Goal: Obtain resource: Obtain resource

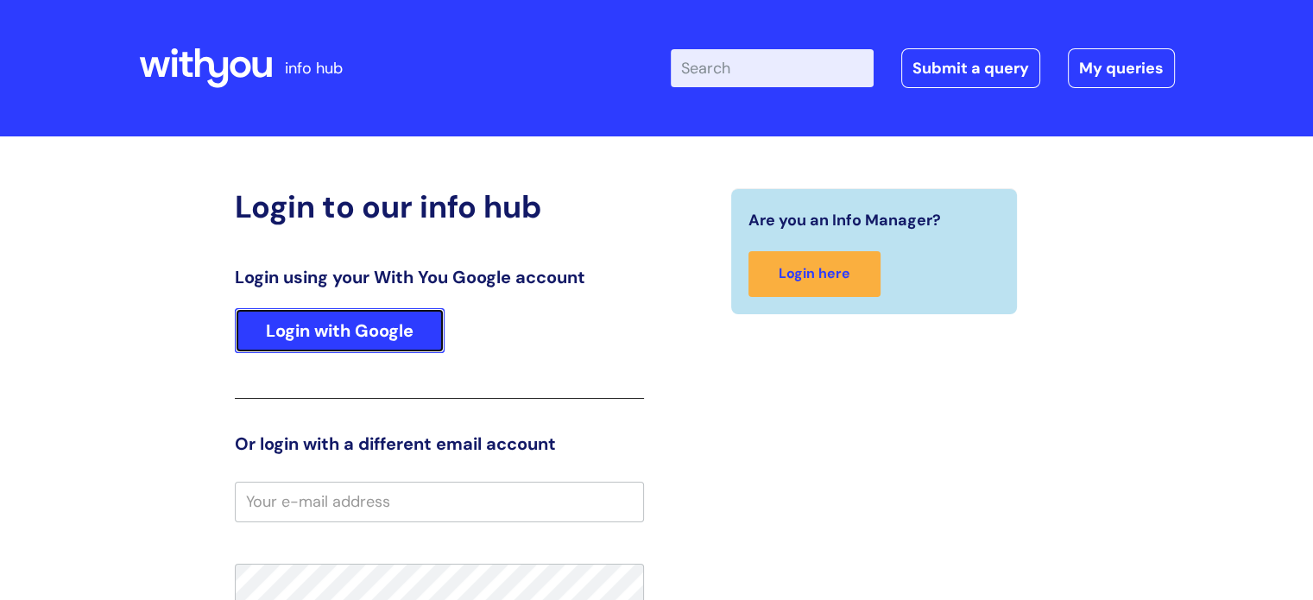
click at [381, 331] on link "Login with Google" at bounding box center [340, 330] width 210 height 45
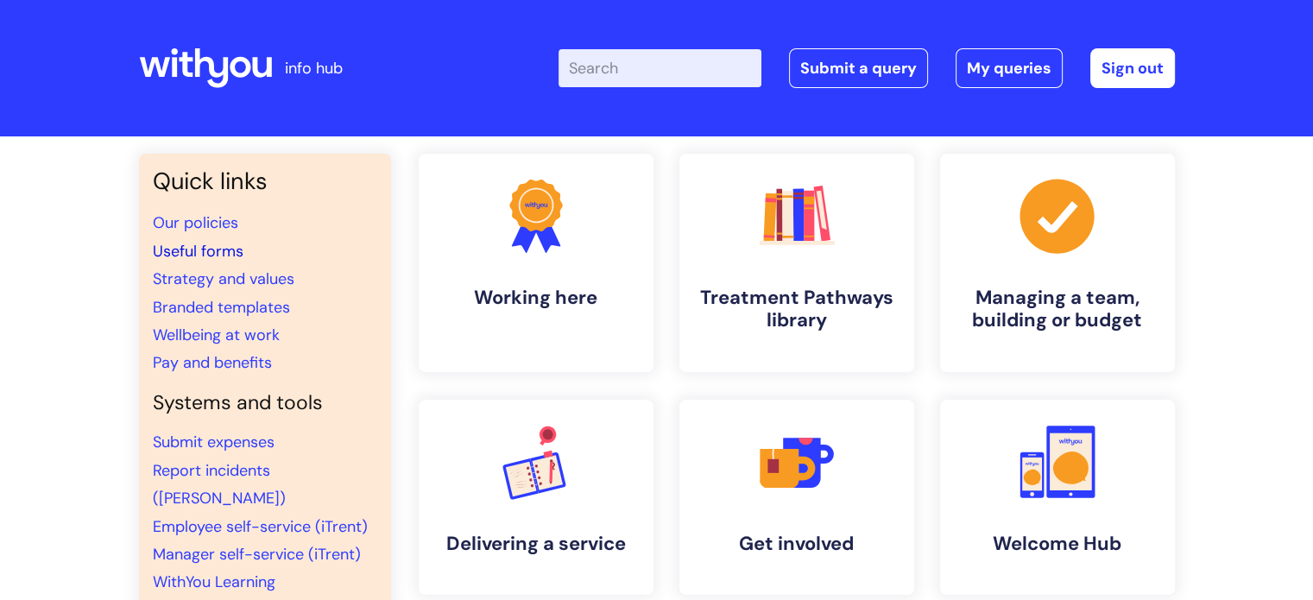
click at [207, 252] on link "Useful forms" at bounding box center [198, 251] width 91 height 21
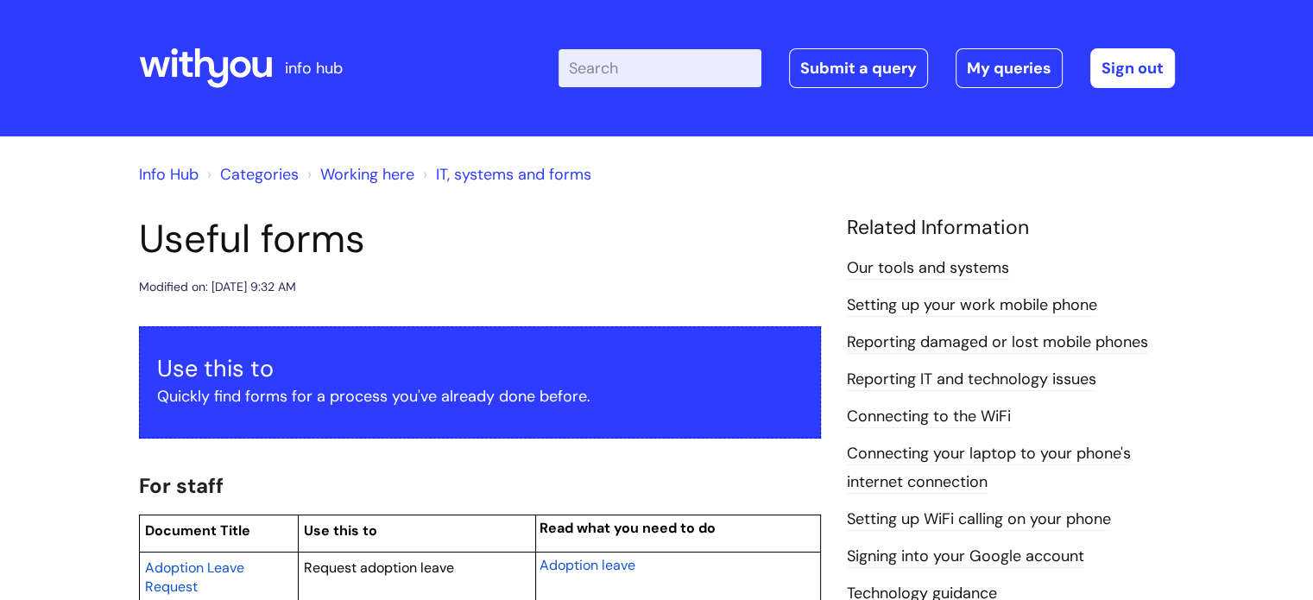
click at [630, 66] on input "Enter your search term here..." at bounding box center [659, 68] width 203 height 38
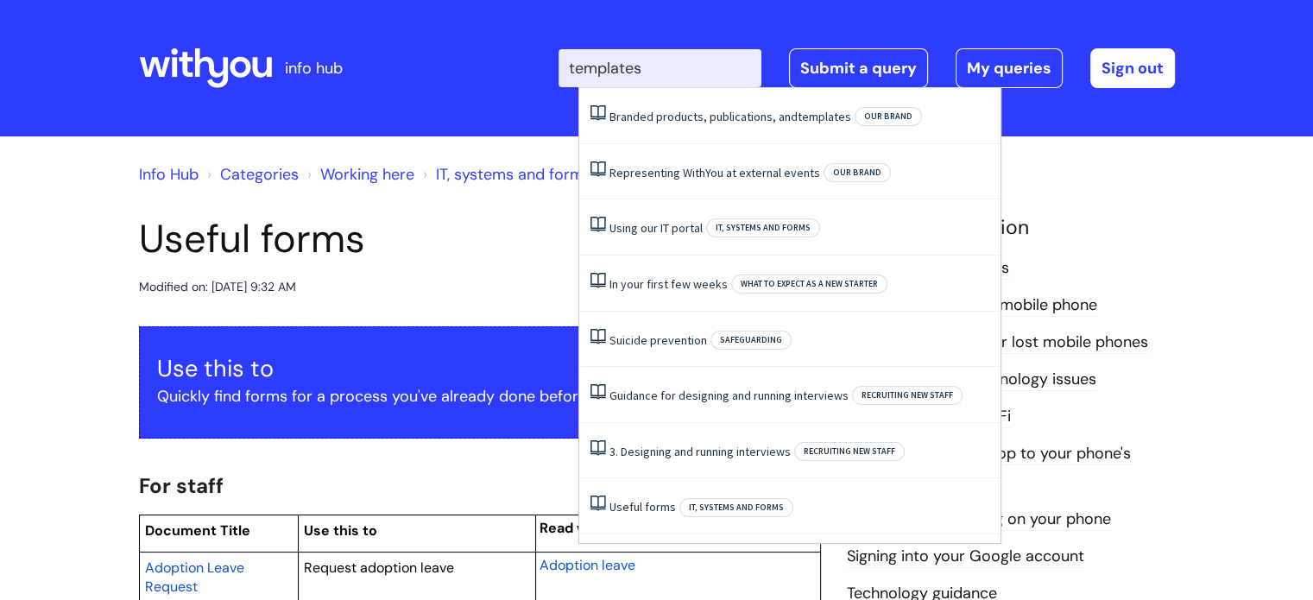
type input "templates"
click button "Search" at bounding box center [0, 0] width 0 height 0
